Goal: Task Accomplishment & Management: Manage account settings

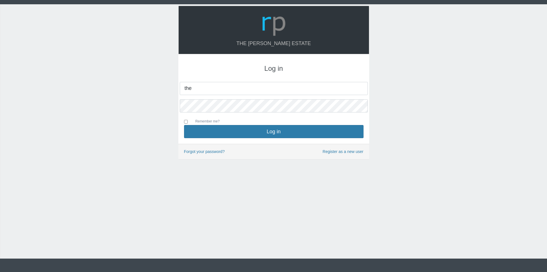
type input "[EMAIL_ADDRESS][DOMAIN_NAME]"
click at [184, 125] on button "Log in" at bounding box center [274, 131] width 180 height 13
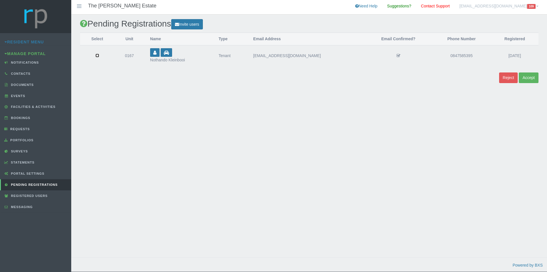
click at [97, 57] on input "checkbox" at bounding box center [97, 56] width 4 height 4
checkbox input "true"
click at [533, 79] on button "Accept" at bounding box center [529, 77] width 20 height 11
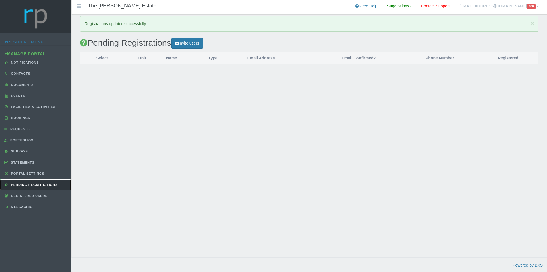
click at [29, 184] on span "Pending Registrations" at bounding box center [34, 184] width 48 height 3
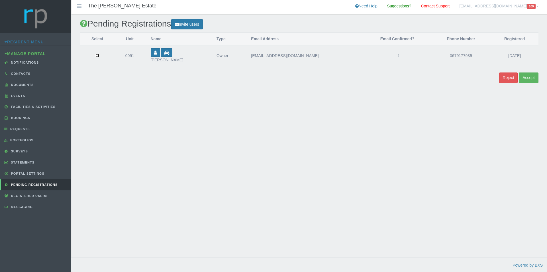
click at [96, 55] on input "checkbox" at bounding box center [97, 56] width 4 height 4
checkbox input "true"
click at [530, 78] on button "Accept" at bounding box center [529, 77] width 20 height 11
